Goal: Information Seeking & Learning: Check status

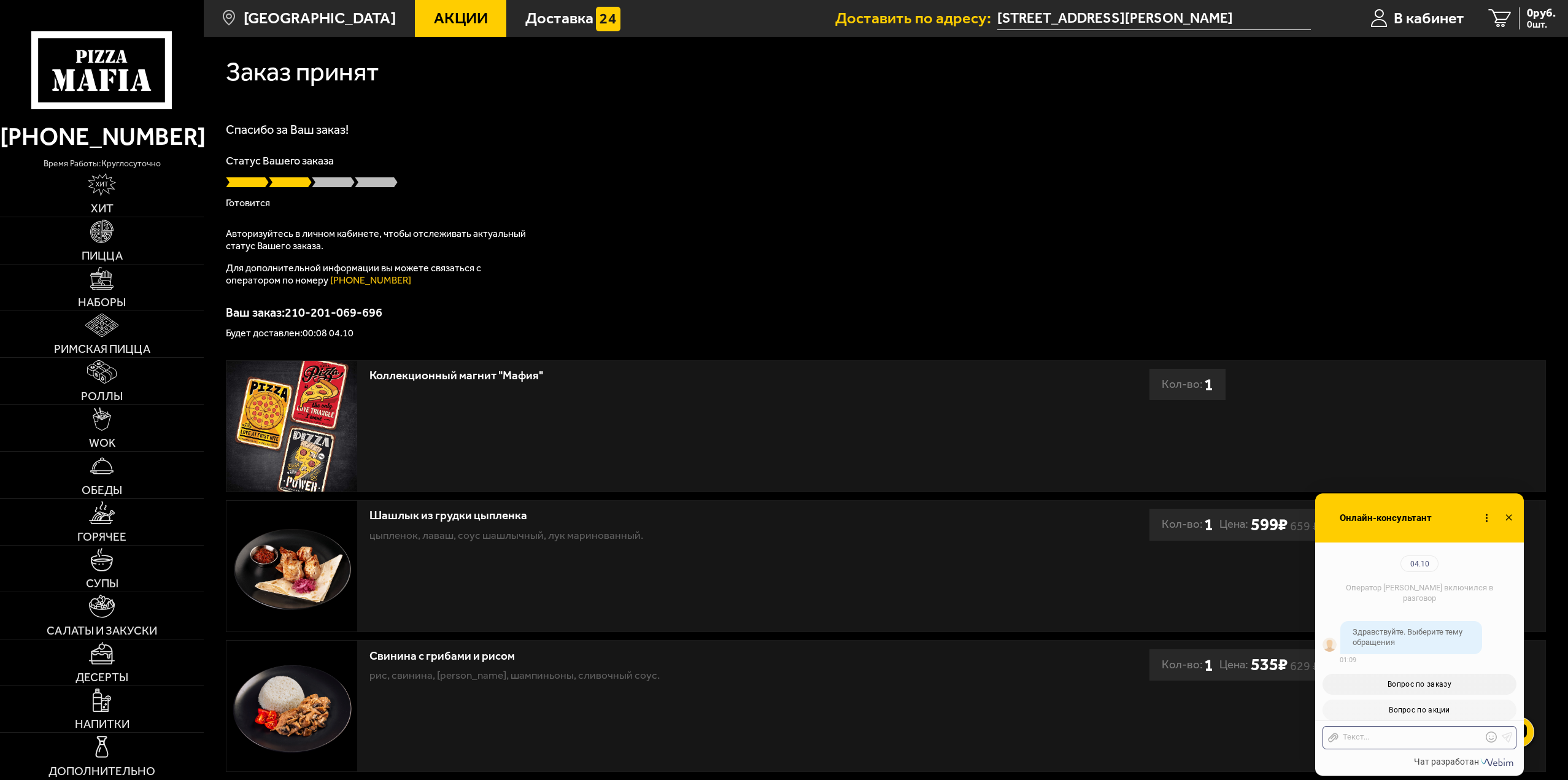
scroll to position [1040, 0]
click at [697, 276] on div "Спасибо за Ваш заказ! Статус Вашего заказа [PERSON_NAME] Авторизуйтесь в личном…" at bounding box center [885, 230] width 1319 height 215
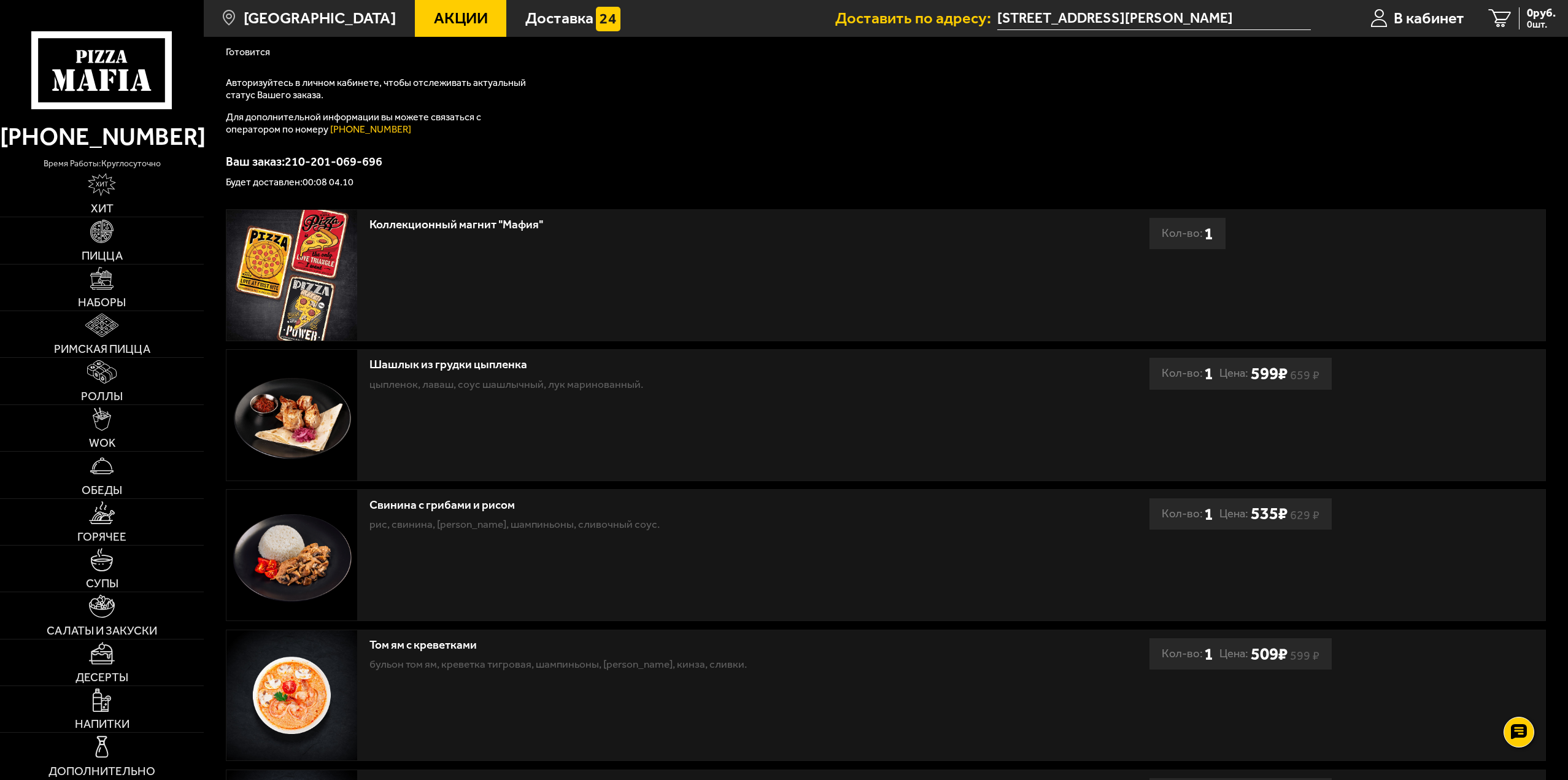
scroll to position [123, 0]
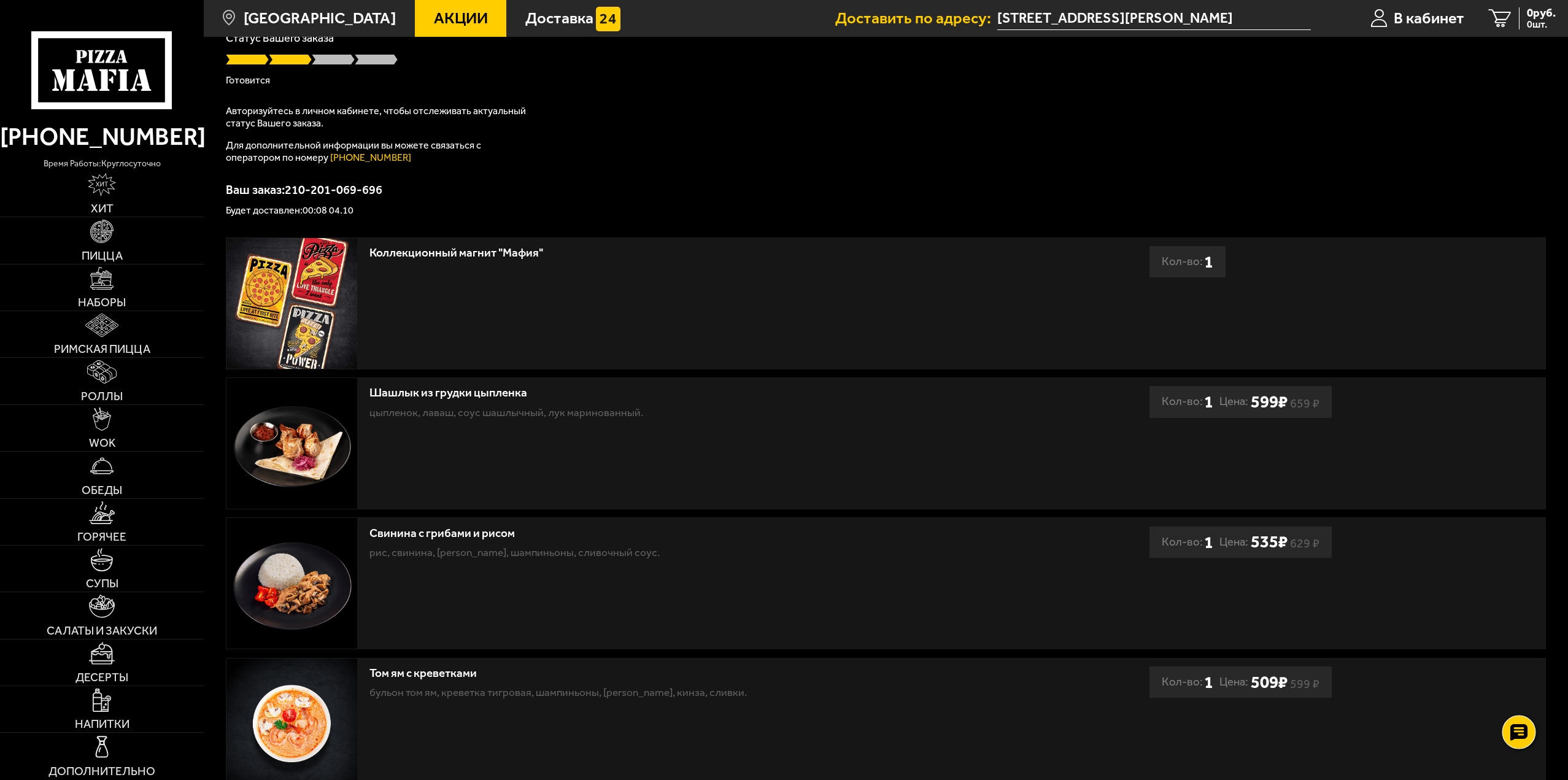
click at [1514, 738] on use at bounding box center [1518, 732] width 17 height 17
click at [1518, 690] on use at bounding box center [1518, 695] width 17 height 17
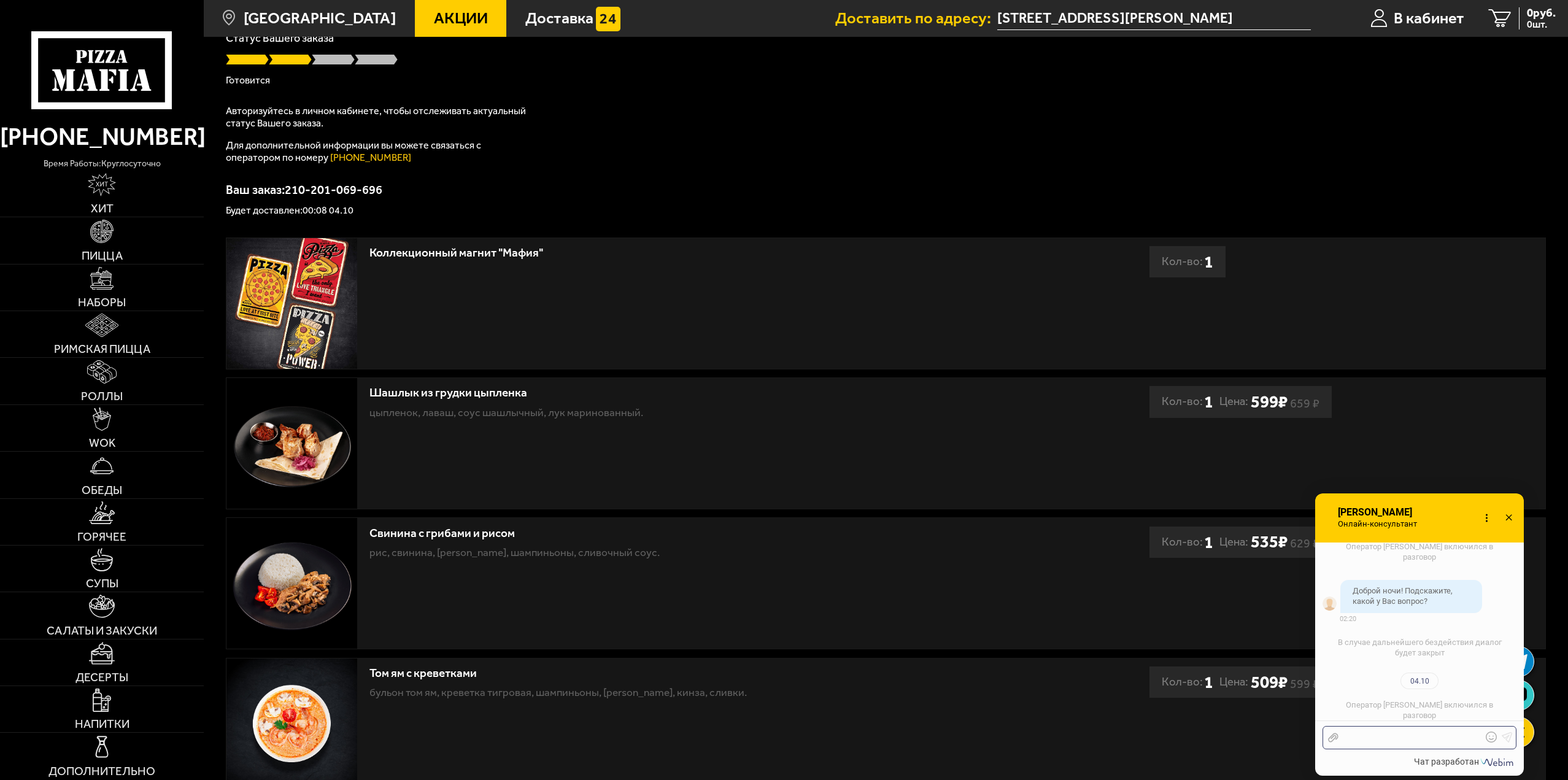
scroll to position [1324, 0]
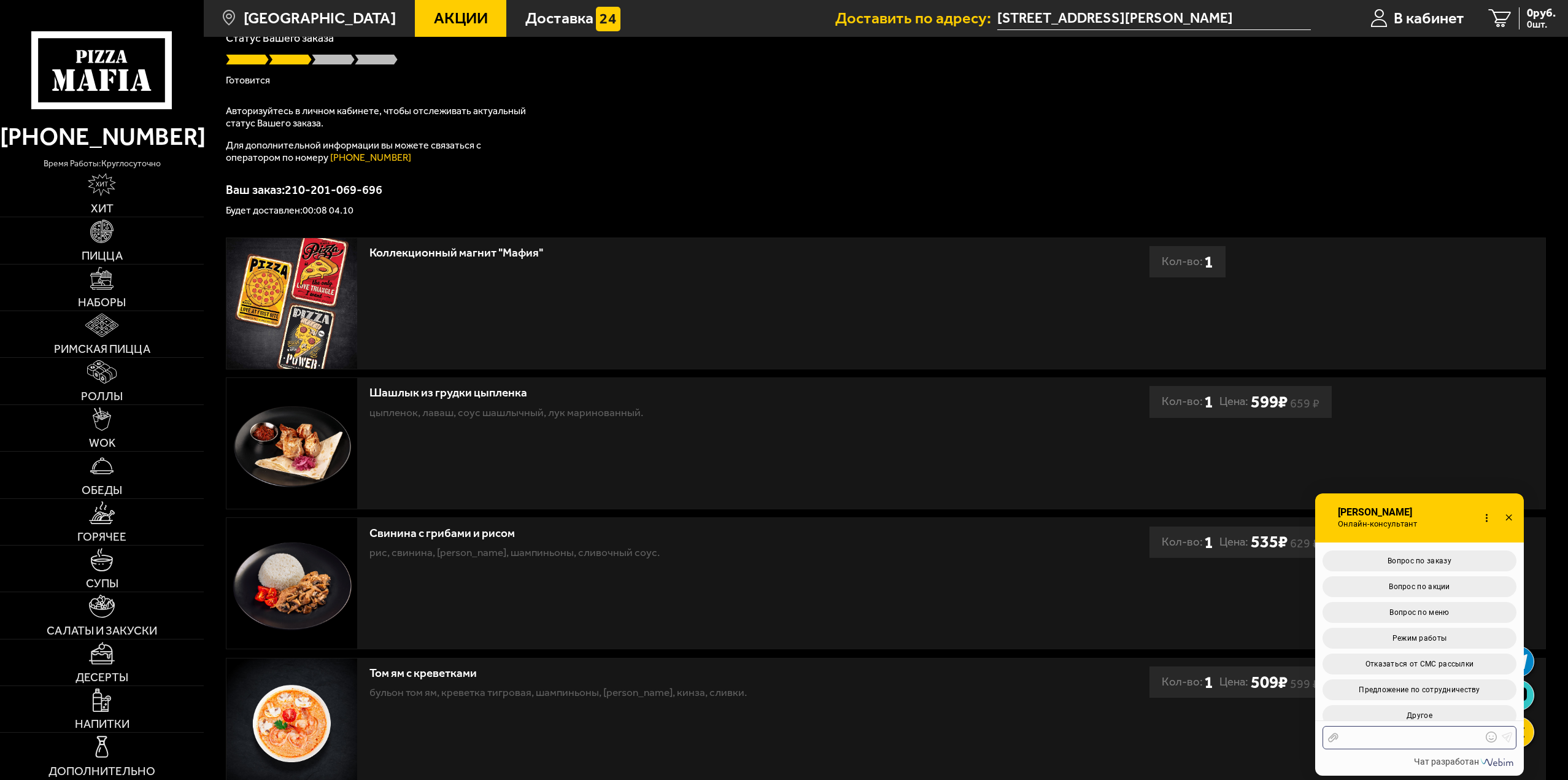
click at [1435, 739] on div at bounding box center [1410, 737] width 144 height 11
click at [1409, 550] on button "Вопрос по заказу" at bounding box center [1418, 560] width 194 height 21
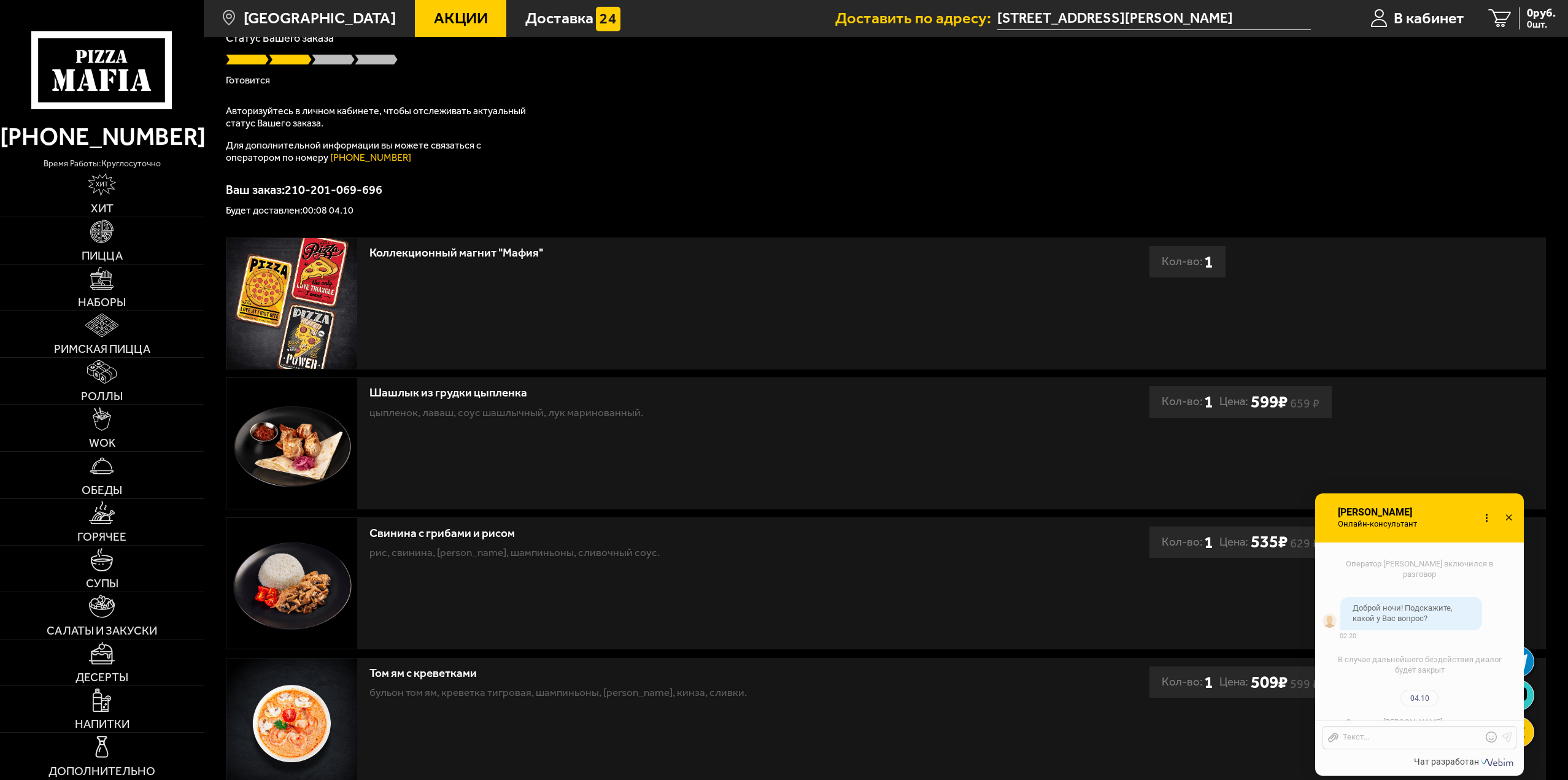
scroll to position [1603, 0]
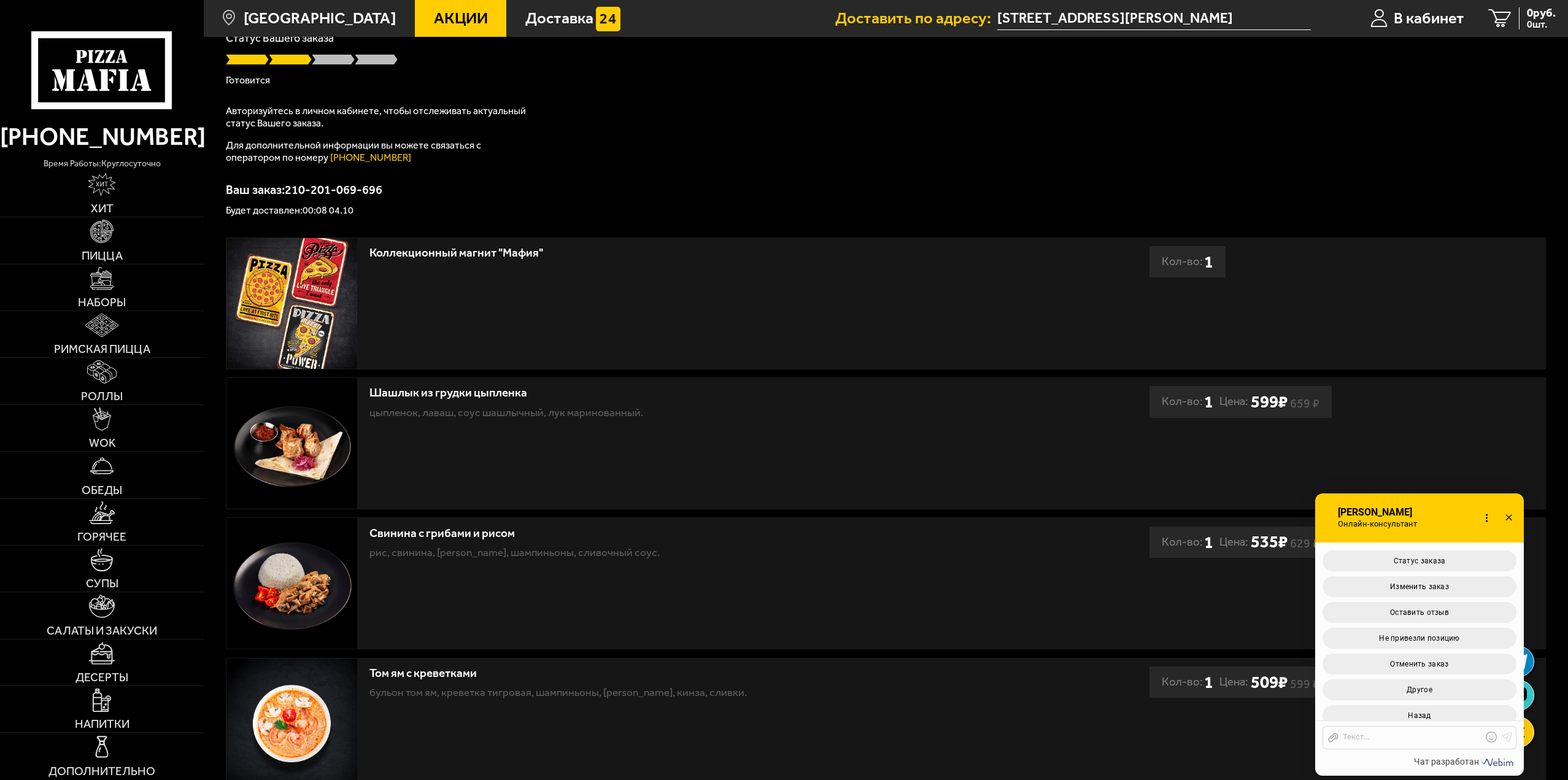
click at [1510, 511] on icon at bounding box center [1508, 518] width 17 height 17
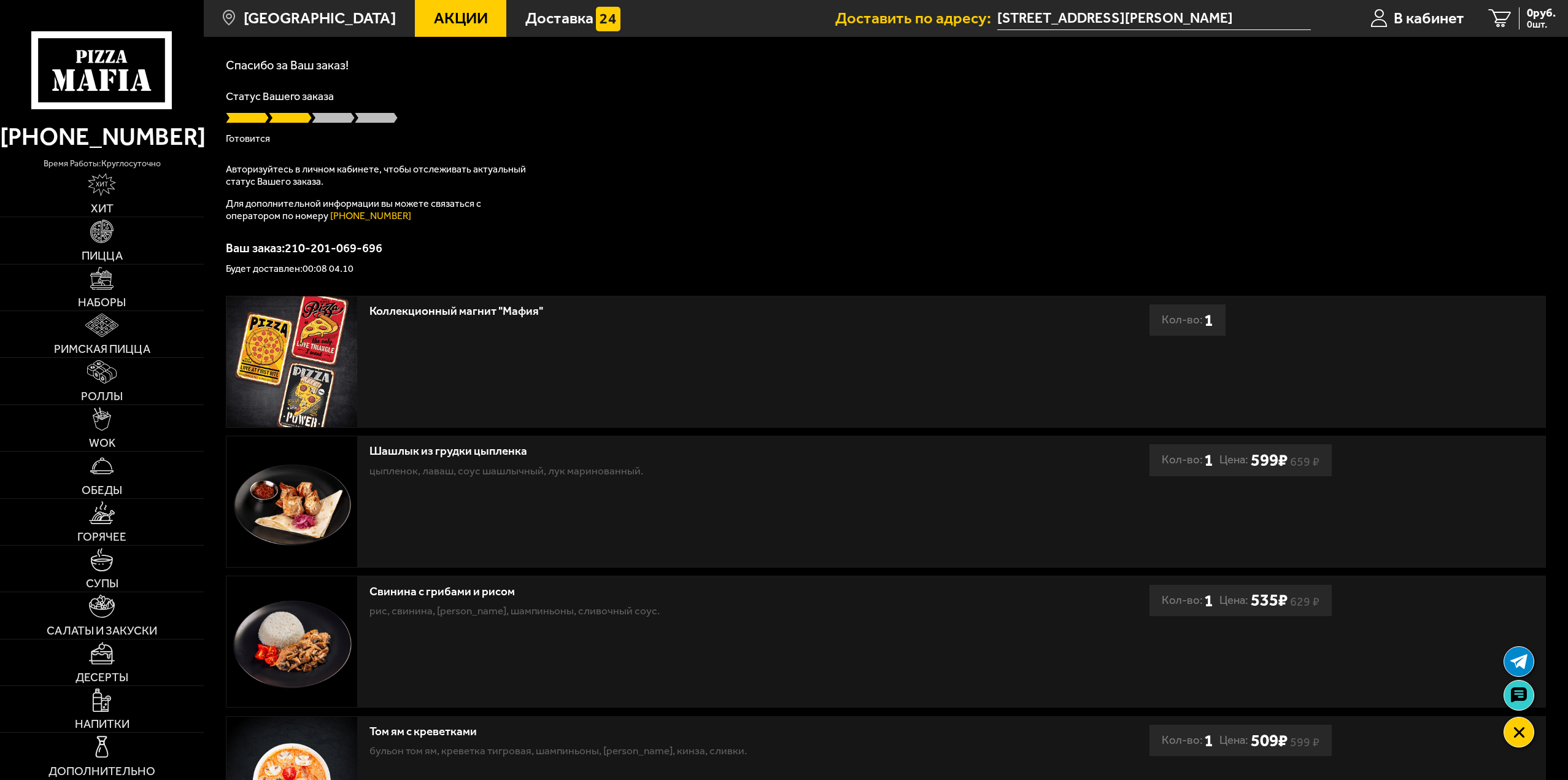
scroll to position [0, 0]
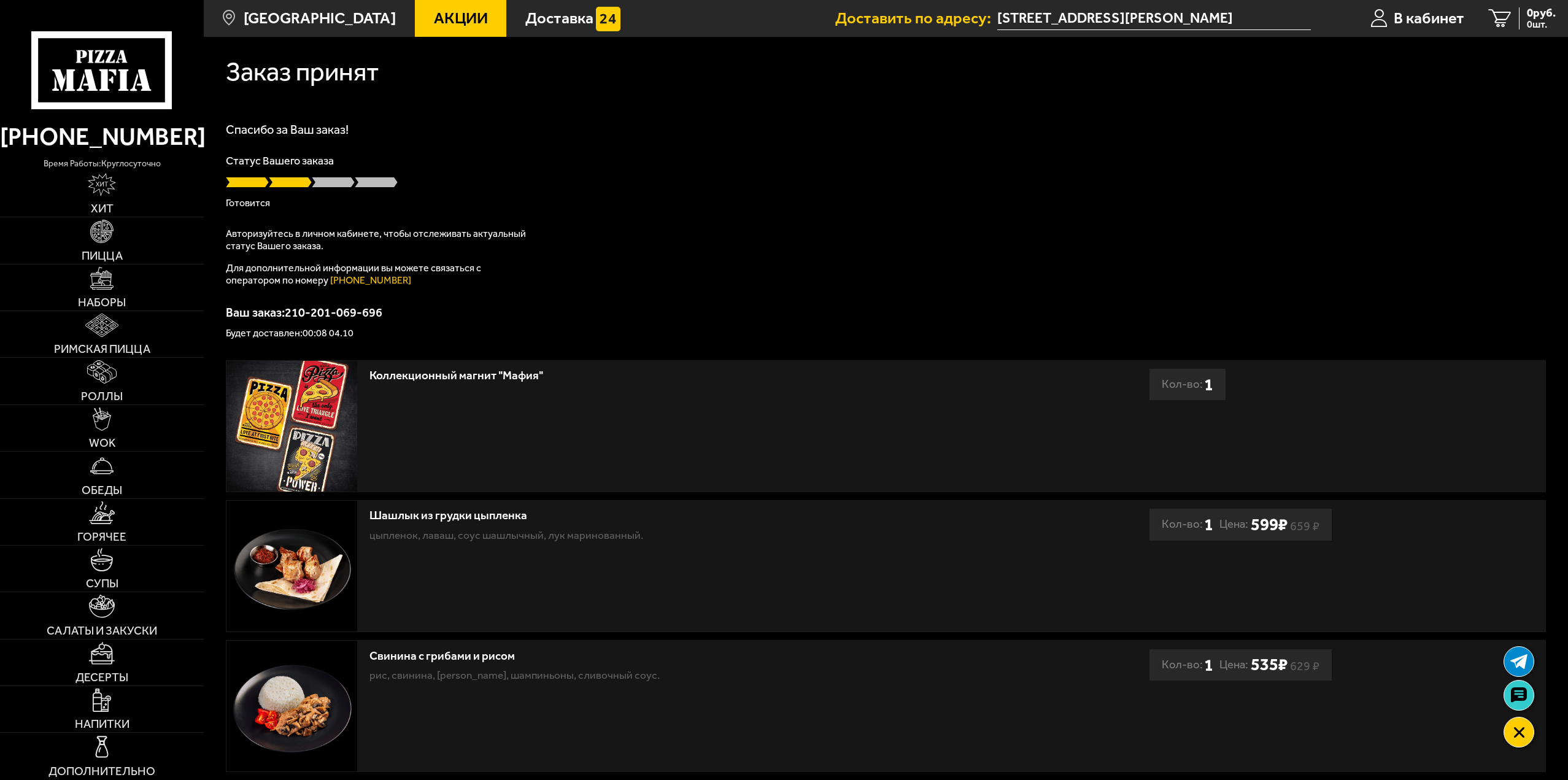
click at [712, 258] on div "Спасибо за Ваш заказ! Статус Вашего заказа [PERSON_NAME] Авторизуйтесь в личном…" at bounding box center [885, 230] width 1319 height 215
